Goal: Information Seeking & Learning: Learn about a topic

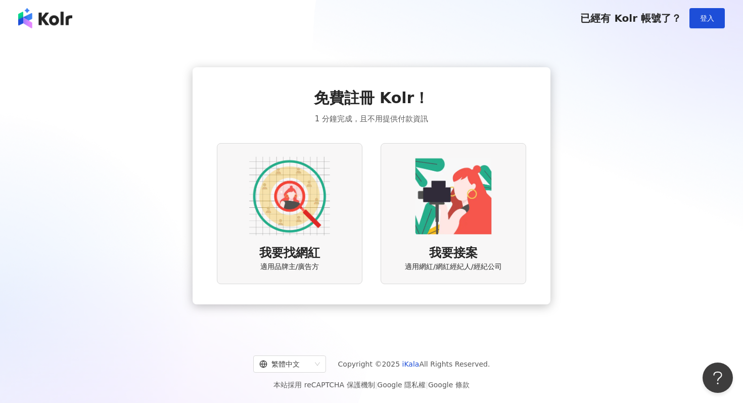
click at [294, 211] on img at bounding box center [289, 196] width 81 height 81
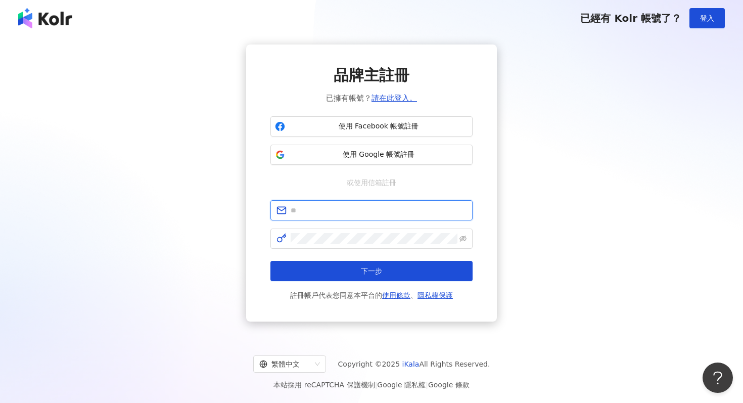
click at [353, 208] on input "text" at bounding box center [378, 210] width 176 height 11
type input "**********"
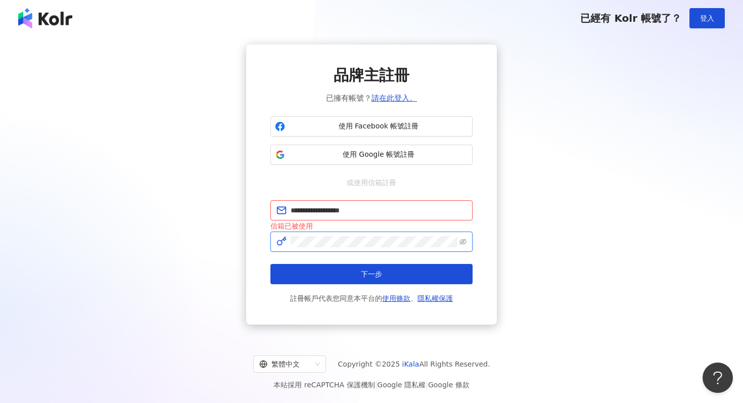
click at [270, 264] on button "下一步" at bounding box center [371, 274] width 202 height 20
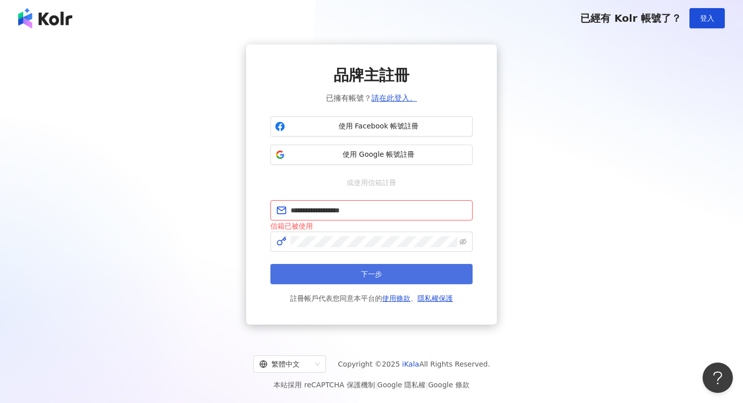
click at [366, 273] on span "下一步" at bounding box center [371, 274] width 21 height 8
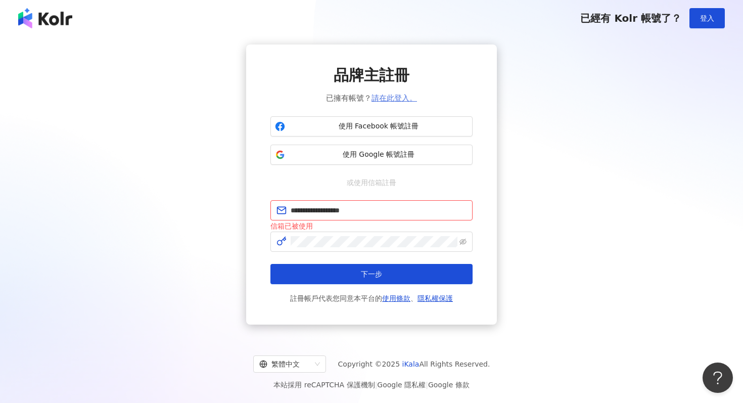
click at [402, 98] on link "請在此登入。" at bounding box center [393, 97] width 45 height 9
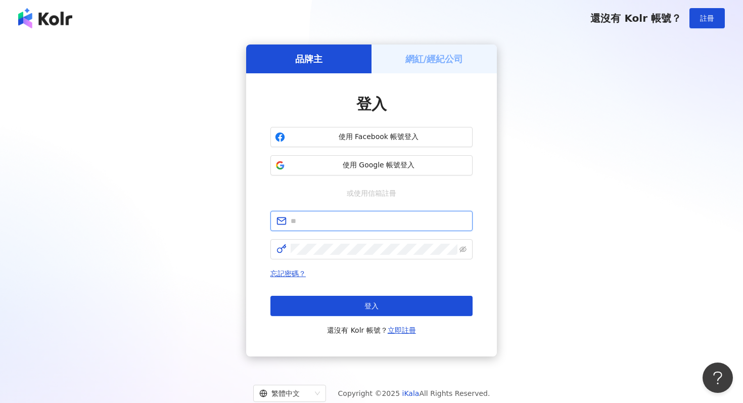
click at [359, 224] on input "text" at bounding box center [378, 220] width 176 height 11
click at [358, 189] on span "或使用信箱註冊" at bounding box center [371, 192] width 64 height 11
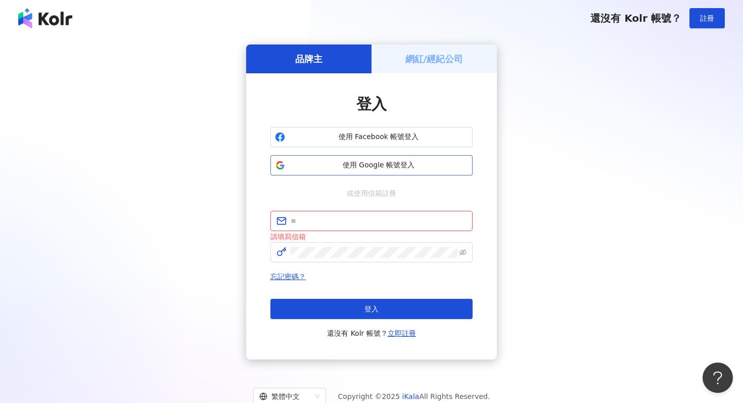
click at [371, 157] on button "使用 Google 帳號登入" at bounding box center [371, 165] width 202 height 20
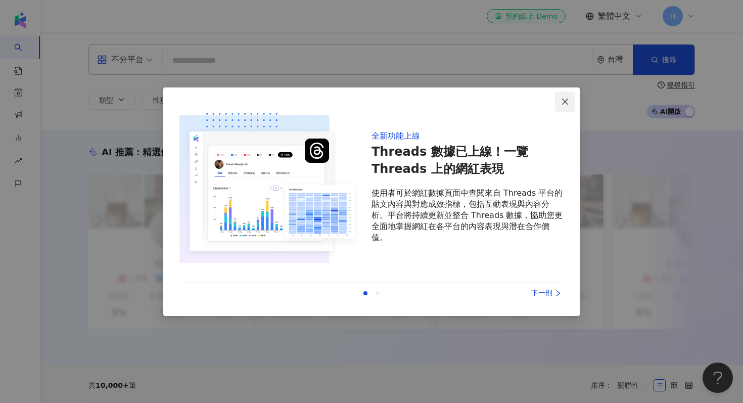
click at [567, 102] on icon "close" at bounding box center [565, 101] width 8 height 8
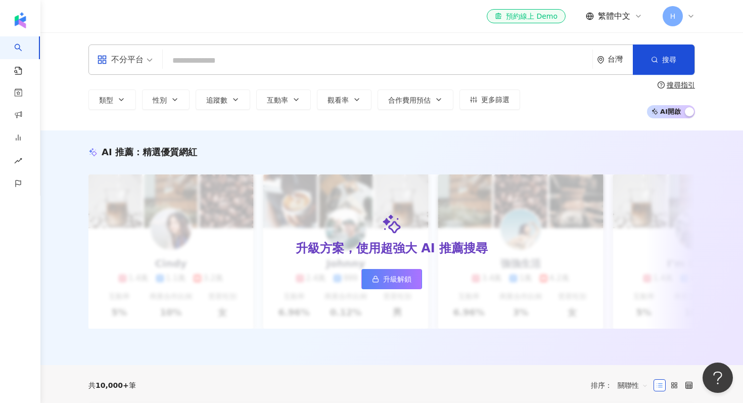
click at [253, 58] on input "search" at bounding box center [377, 60] width 421 height 19
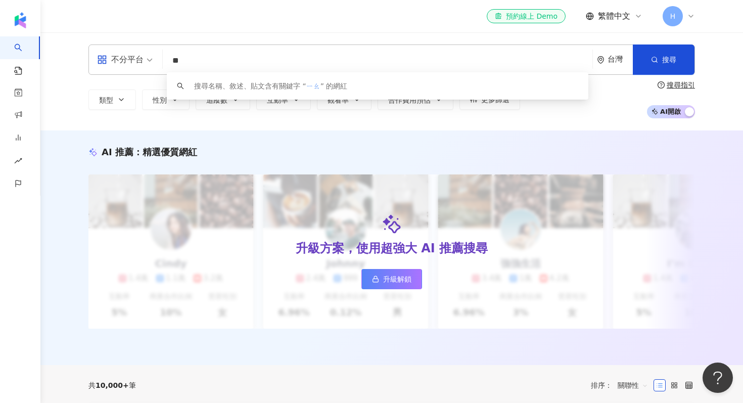
type input "*"
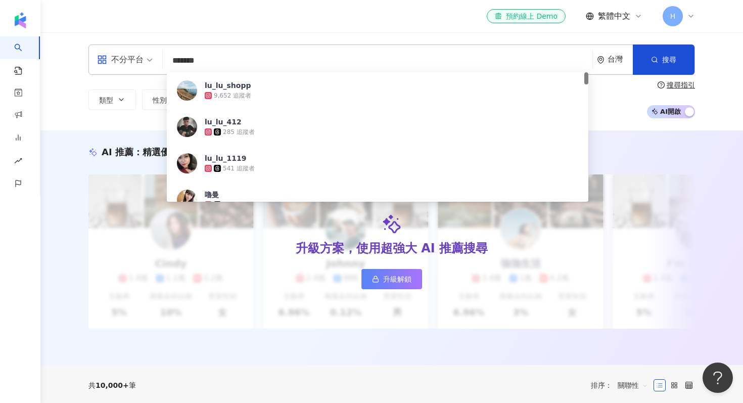
type input "********"
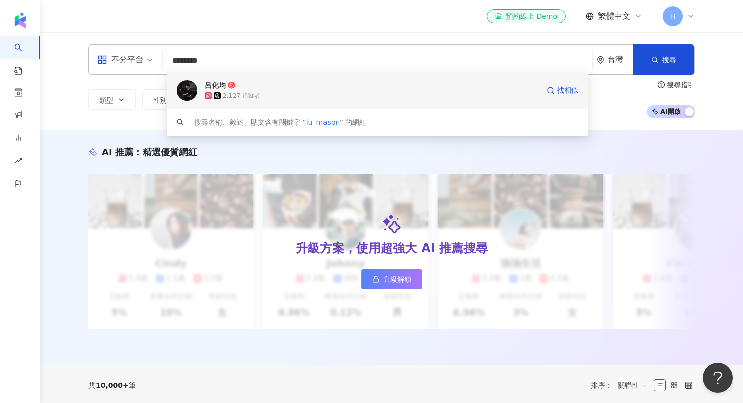
click at [268, 93] on div "2,127 追蹤者" at bounding box center [372, 95] width 334 height 10
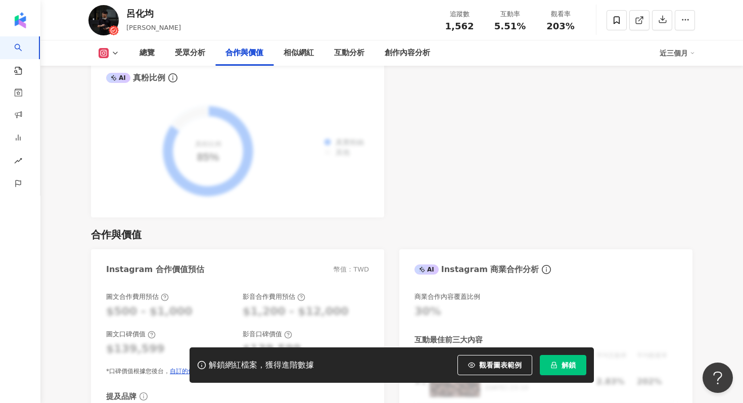
scroll to position [1347, 0]
